Goal: Task Accomplishment & Management: Manage account settings

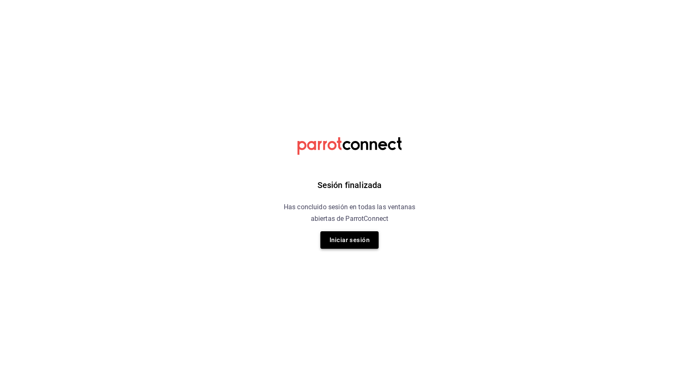
click at [349, 240] on button "Iniciar sesión" at bounding box center [349, 239] width 58 height 17
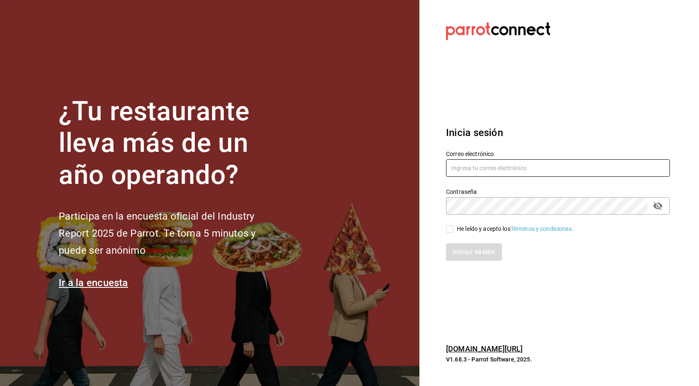
click at [486, 165] on input "text" at bounding box center [558, 167] width 224 height 17
type input "chocolatte.mx@gmail.com"
click at [453, 230] on input "He leído y acepto los Términos y condiciones." at bounding box center [449, 228] width 7 height 7
checkbox input "true"
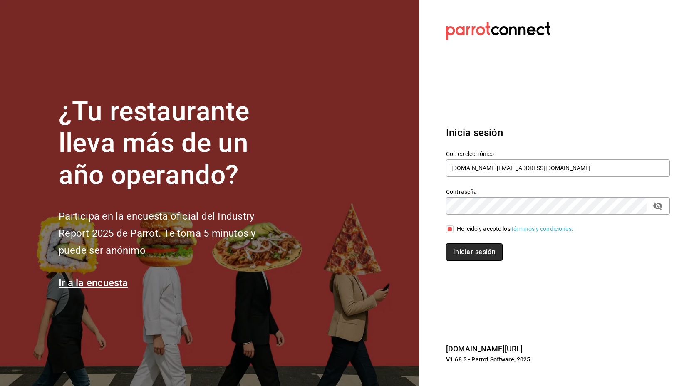
click at [455, 251] on button "Iniciar sesión" at bounding box center [474, 251] width 57 height 17
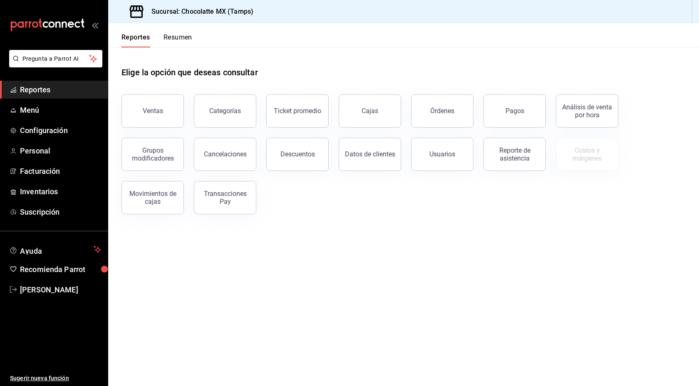
click at [173, 38] on button "Resumen" at bounding box center [177, 40] width 29 height 14
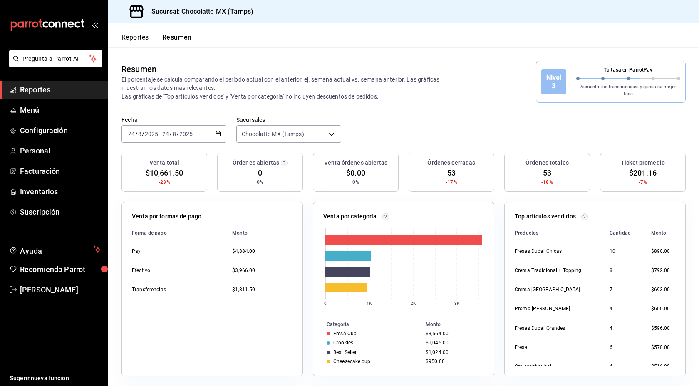
click at [205, 130] on div "[DATE] [DATE] - [DATE] [DATE]" at bounding box center [173, 133] width 105 height 17
click at [161, 176] on span "Ayer" at bounding box center [161, 177] width 64 height 9
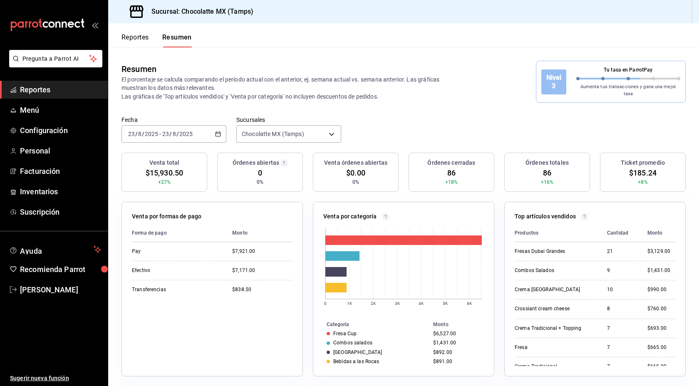
click at [217, 132] on icon "button" at bounding box center [218, 134] width 6 height 6
click at [183, 192] on span "Semana actual" at bounding box center [161, 196] width 64 height 9
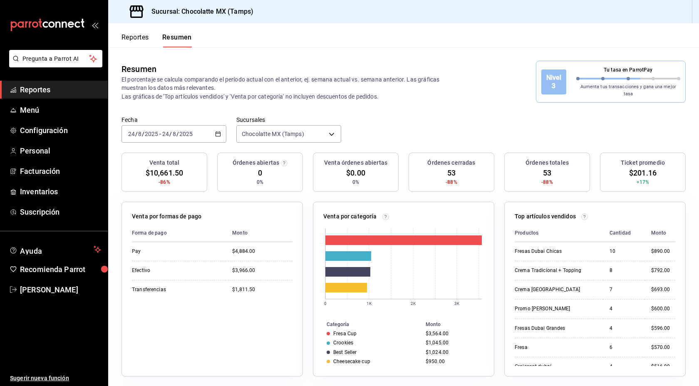
click at [212, 134] on div "[DATE] [DATE] - [DATE] [DATE]" at bounding box center [173, 133] width 105 height 17
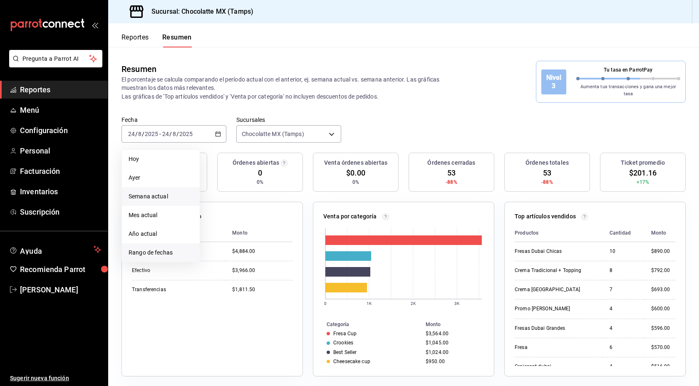
click at [161, 248] on span "Rango de fechas" at bounding box center [161, 252] width 64 height 9
click at [230, 241] on abbr "19" at bounding box center [231, 244] width 5 height 6
click at [302, 237] on button "24" at bounding box center [306, 244] width 15 height 15
